Goal: Task Accomplishment & Management: Use online tool/utility

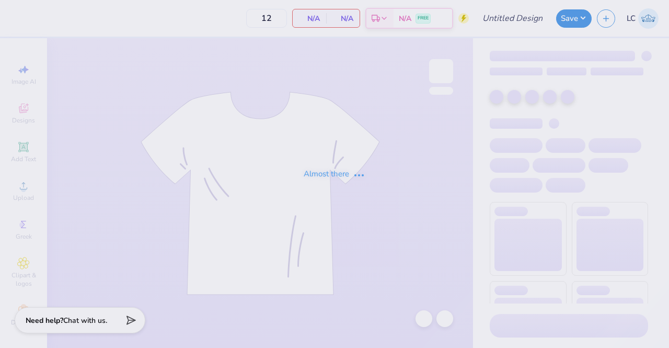
type input "Wing Bash T-Shirt"
type input "250"
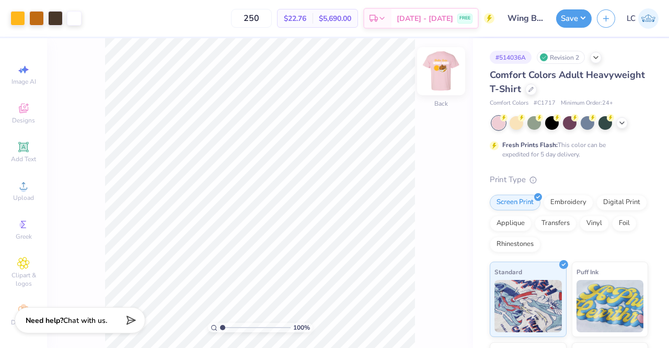
click at [441, 69] on img at bounding box center [441, 71] width 42 height 42
click at [444, 68] on img at bounding box center [441, 71] width 42 height 42
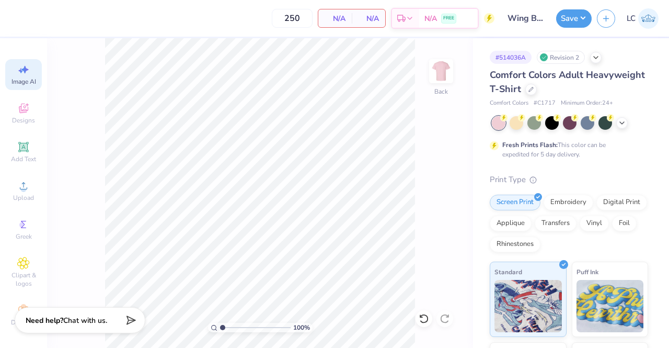
click at [22, 75] on icon at bounding box center [23, 69] width 13 height 13
select select "4"
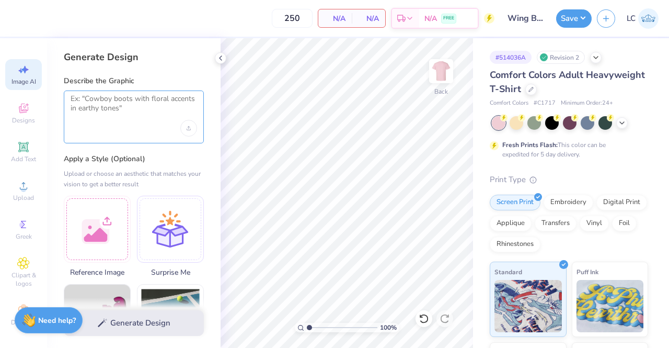
click at [123, 110] on textarea at bounding box center [134, 107] width 126 height 26
click at [221, 63] on div at bounding box center [220, 57] width 11 height 11
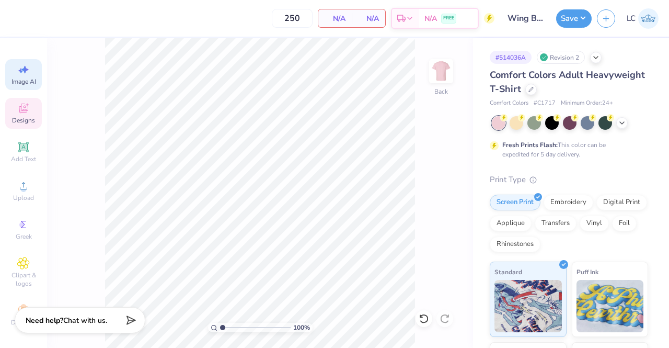
click at [24, 114] on div "Designs" at bounding box center [23, 113] width 37 height 31
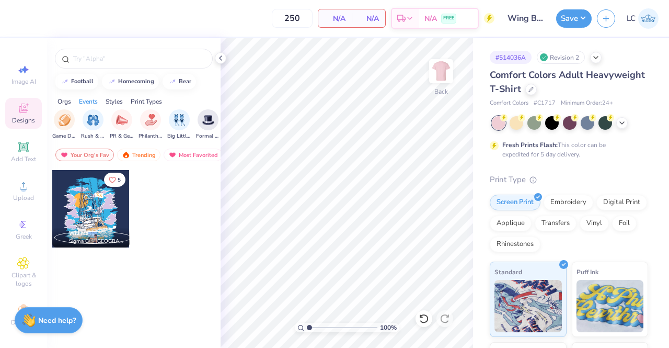
scroll to position [0, 161]
click at [143, 122] on img "filter for Philanthropy" at bounding box center [149, 119] width 12 height 12
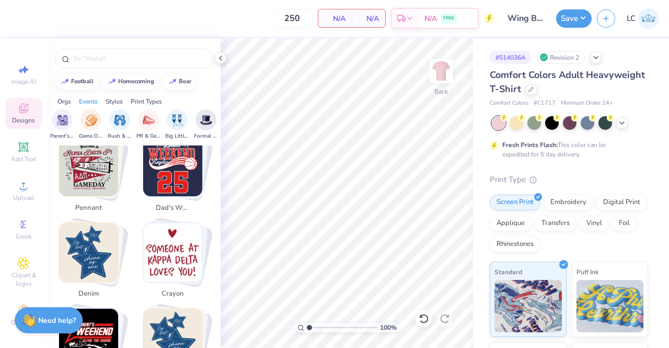
scroll to position [1992, 0]
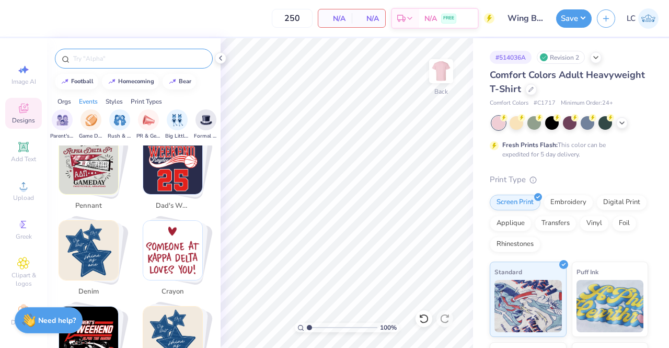
click at [108, 62] on input "text" at bounding box center [139, 58] width 134 height 10
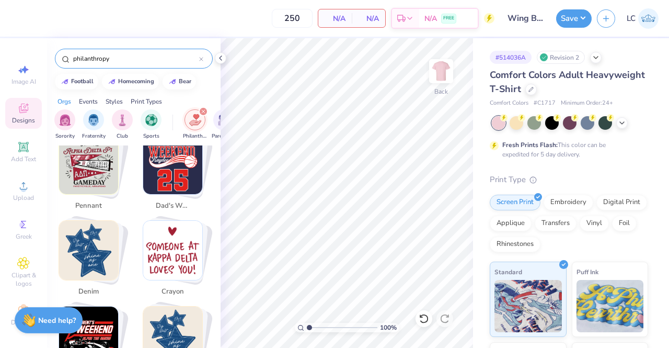
type input "philanthropy"
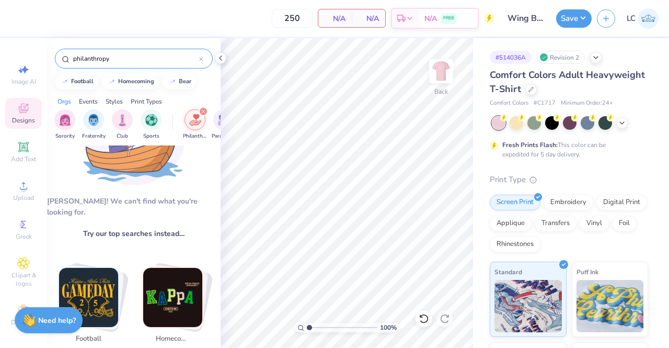
scroll to position [0, 0]
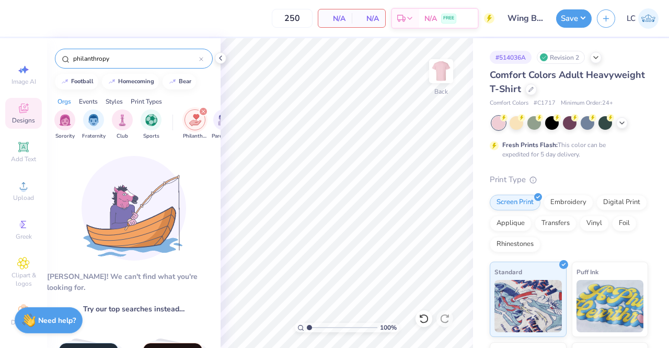
click at [124, 61] on input "philanthropy" at bounding box center [135, 58] width 127 height 10
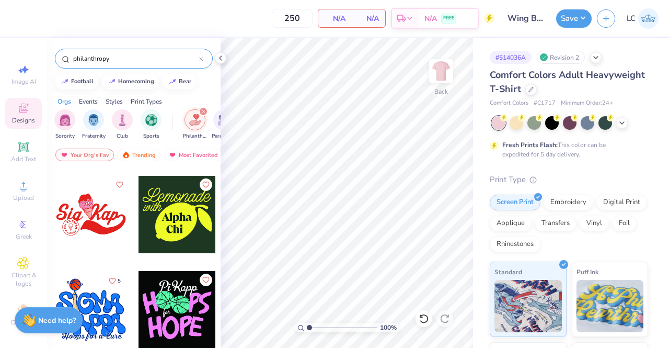
scroll to position [1326, 0]
click at [90, 209] on div at bounding box center [90, 213] width 77 height 77
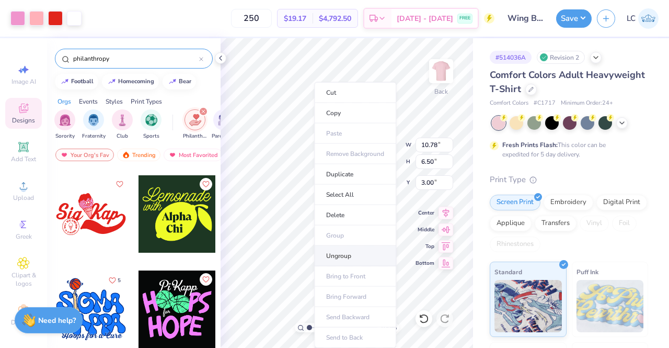
click at [350, 249] on li "Ungroup" at bounding box center [355, 256] width 82 height 20
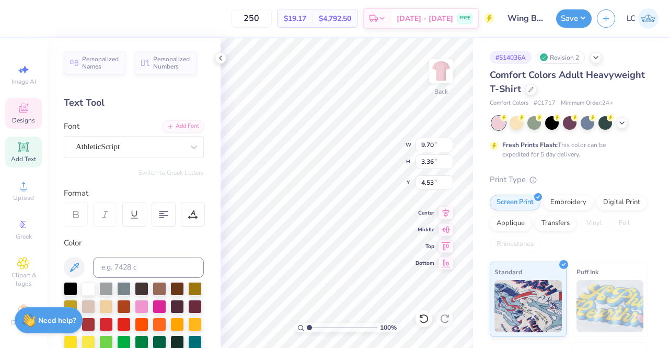
scroll to position [8, 2]
type textarea "Delta Zeta"
type input "4.48"
type input "2.13"
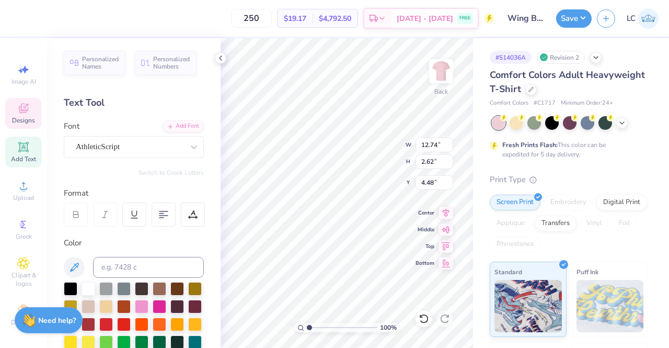
type input "1.72"
type input "3.73"
type input "2.21029143040492"
type input "0.61"
type input "0.70"
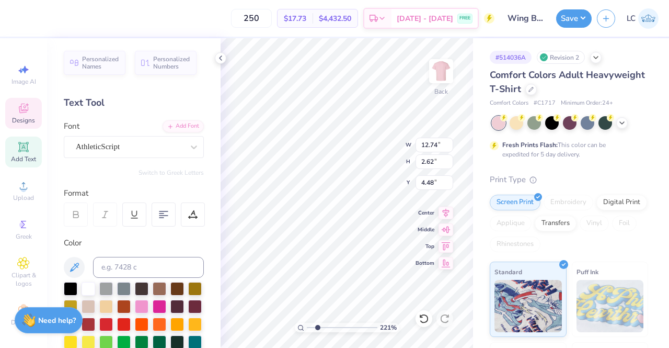
type input "4.30"
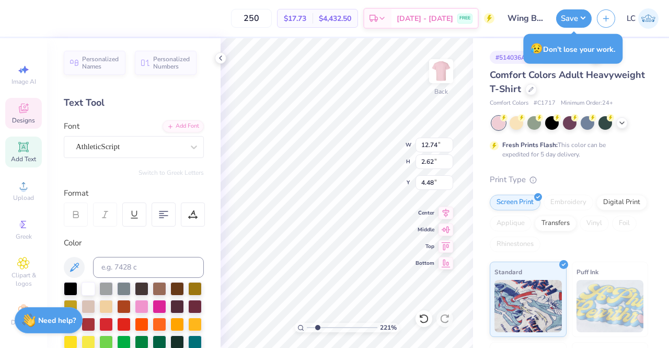
scroll to position [8, 2]
type input "2.21029143040492"
type input "1.21"
type input "2.21029143040492"
type input "1.45"
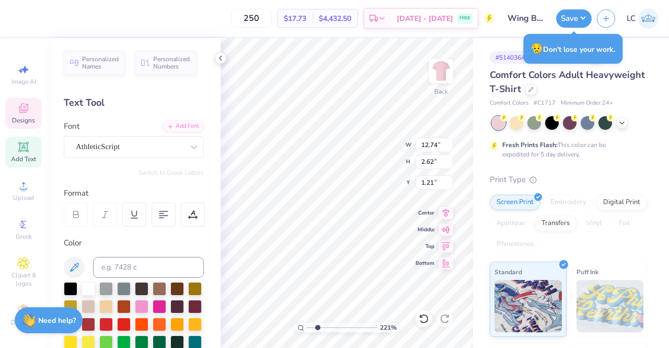
type input "1.92"
type input "5.08"
type input "2.21029143040492"
type input "3.41"
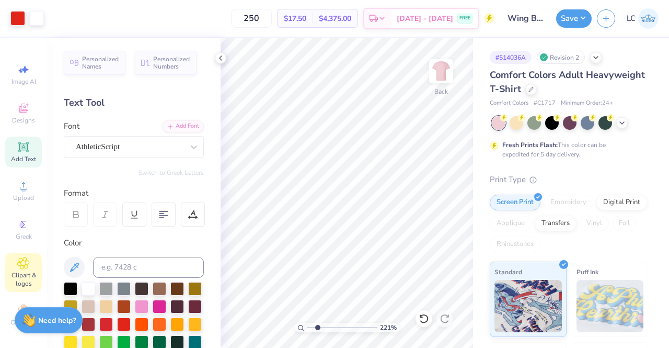
click at [21, 262] on icon at bounding box center [23, 262] width 5 height 5
type input "2.21029143040492"
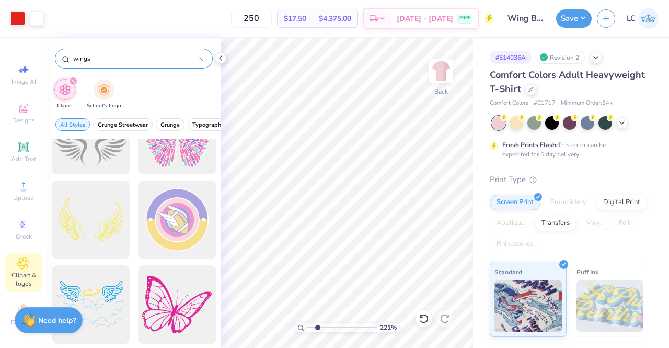
scroll to position [339, 0]
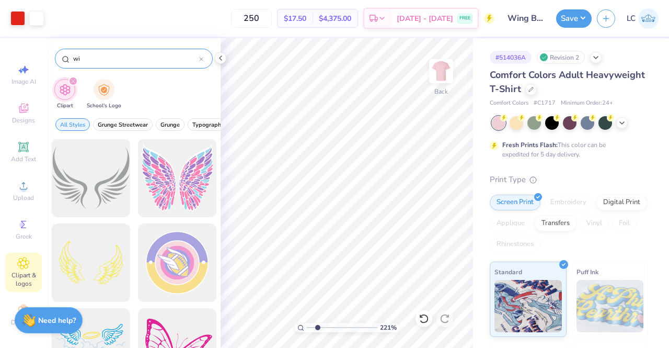
type input "w"
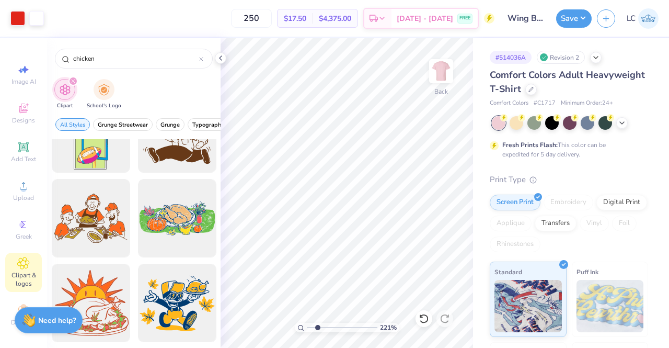
scroll to position [0, 0]
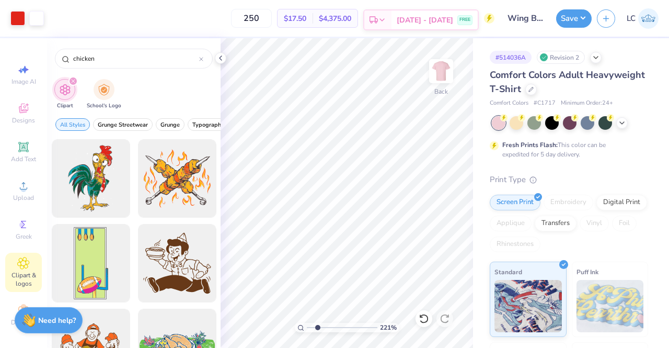
type input "chicken"
click at [222, 58] on icon at bounding box center [220, 58] width 8 height 8
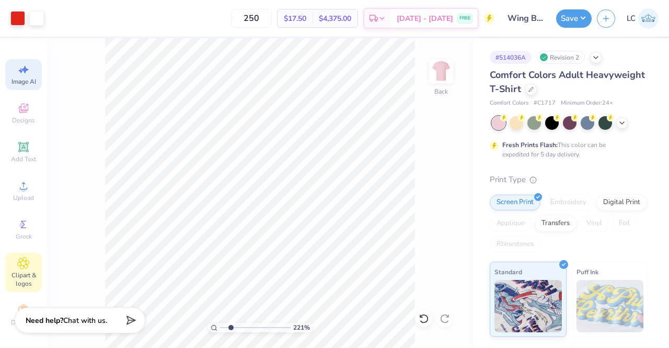
click at [19, 74] on icon at bounding box center [23, 69] width 13 height 13
type input "2.21029143040492"
select select "4"
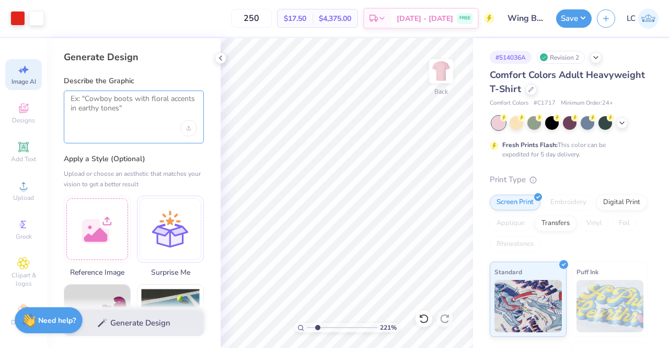
click at [124, 108] on textarea at bounding box center [134, 107] width 126 height 26
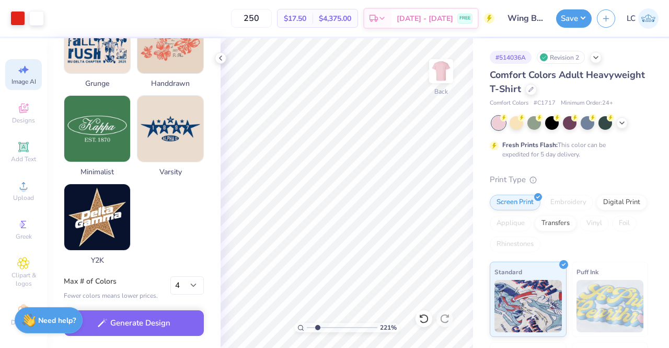
scroll to position [546, 0]
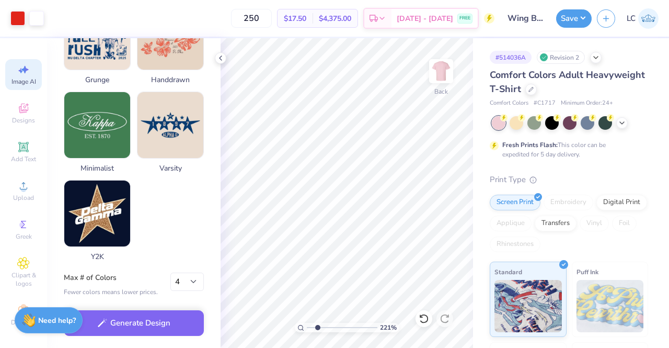
type textarea "A chicken wing"
click at [190, 281] on select "1 2 3 4 5 6 7 8" at bounding box center [186, 281] width 33 height 19
select select "2"
click at [170, 272] on select "1 2 3 4 5 6 7 8" at bounding box center [186, 281] width 33 height 19
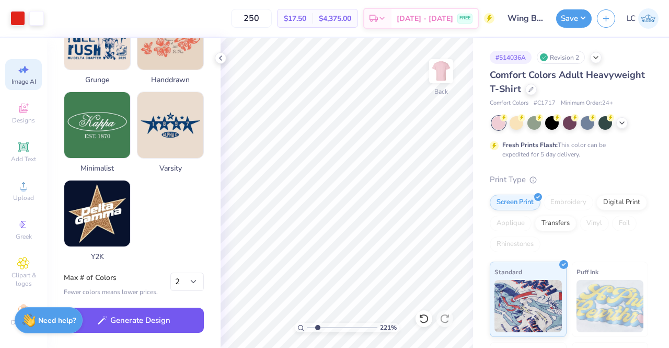
click at [133, 322] on button "Generate Design" at bounding box center [134, 320] width 140 height 26
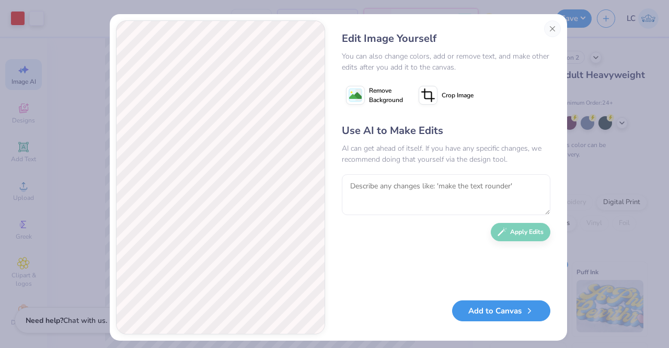
click at [502, 311] on button "Add to Canvas" at bounding box center [501, 310] width 98 height 21
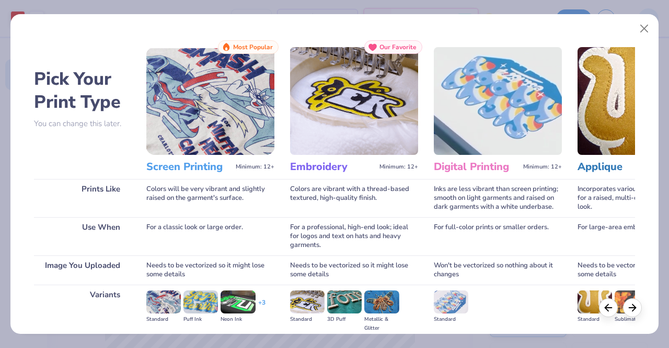
scroll to position [121, 0]
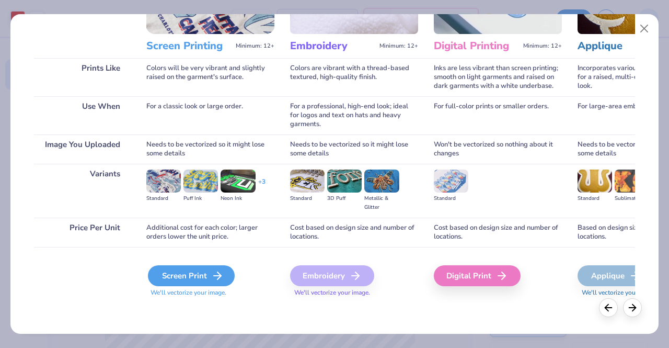
click at [203, 284] on div "Screen Print" at bounding box center [191, 275] width 87 height 21
type input "2.21029143040492"
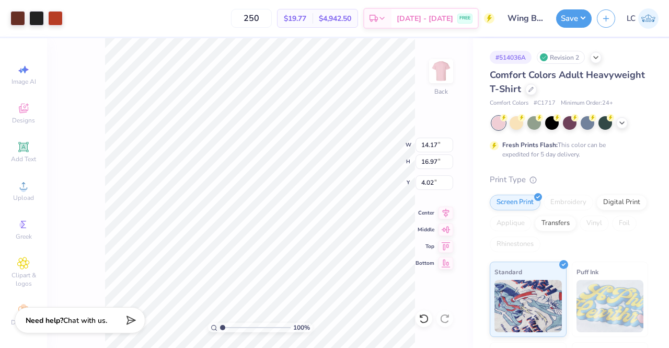
type input "1"
type input "5.21"
type input "6.24"
type input "8.45"
type input "6.17"
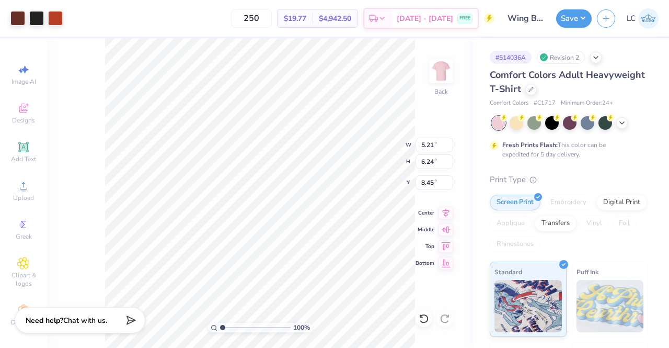
type input "5.23"
type input "8.93"
type input "6.40"
type input "5.18"
type input "9.06"
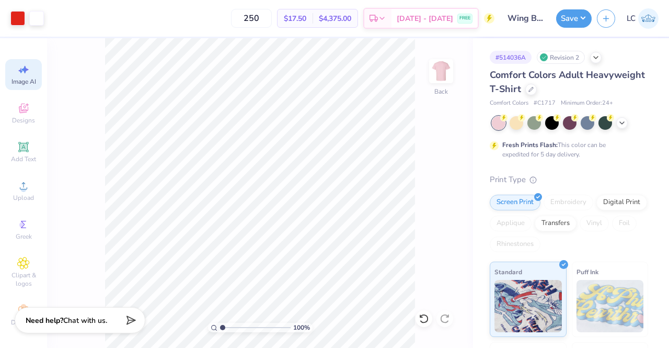
click at [24, 75] on icon at bounding box center [23, 69] width 13 height 13
select select "4"
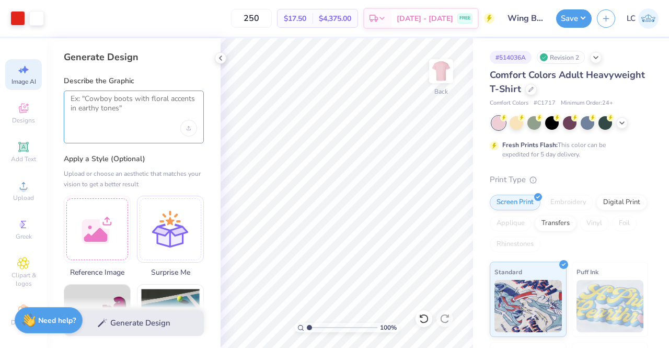
click at [108, 99] on textarea at bounding box center [134, 107] width 126 height 26
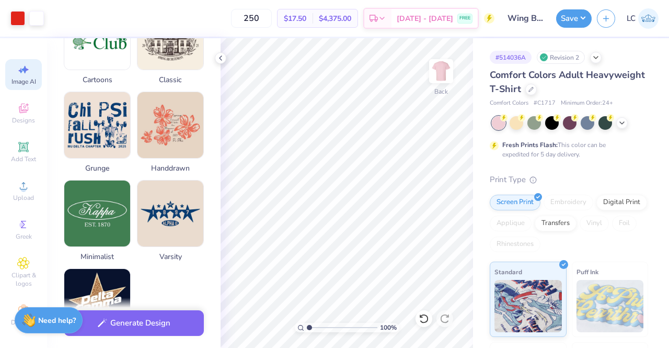
scroll to position [546, 0]
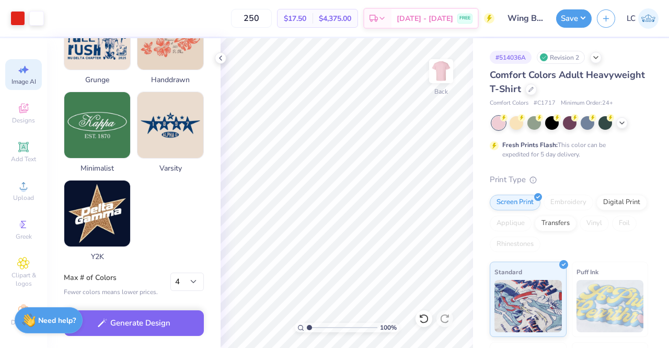
type textarea "A chicken drumstick that looks like it is seasoned"
click at [186, 284] on select "1 2 3 4 5 6 7 8" at bounding box center [186, 281] width 33 height 19
select select "2"
click at [170, 272] on select "1 2 3 4 5 6 7 8" at bounding box center [186, 281] width 33 height 19
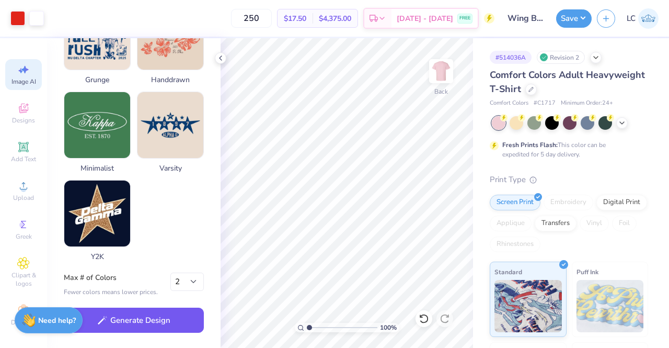
click at [137, 325] on button "Generate Design" at bounding box center [134, 320] width 140 height 26
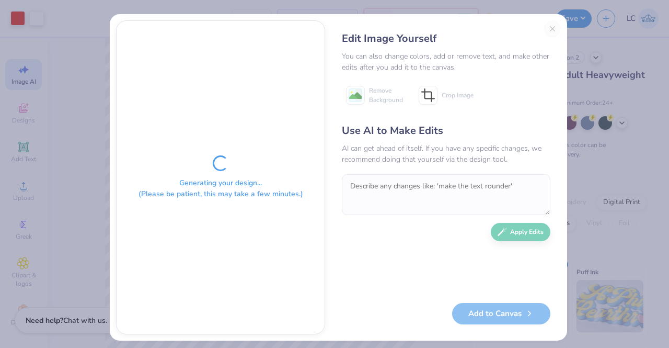
click at [137, 325] on div "Generating your design... (Please be patient, this may take a few minutes.)" at bounding box center [221, 177] width 208 height 313
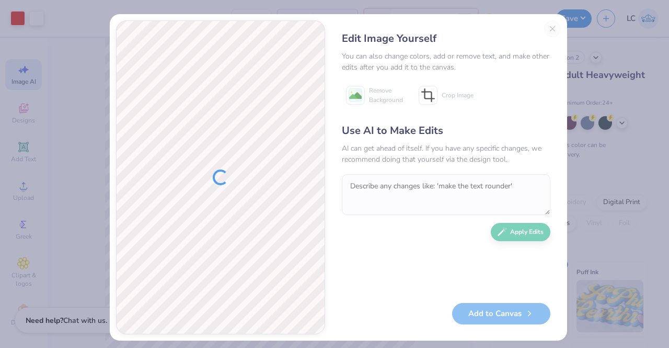
click at [137, 325] on div at bounding box center [221, 177] width 208 height 313
